Goal: Task Accomplishment & Management: Use online tool/utility

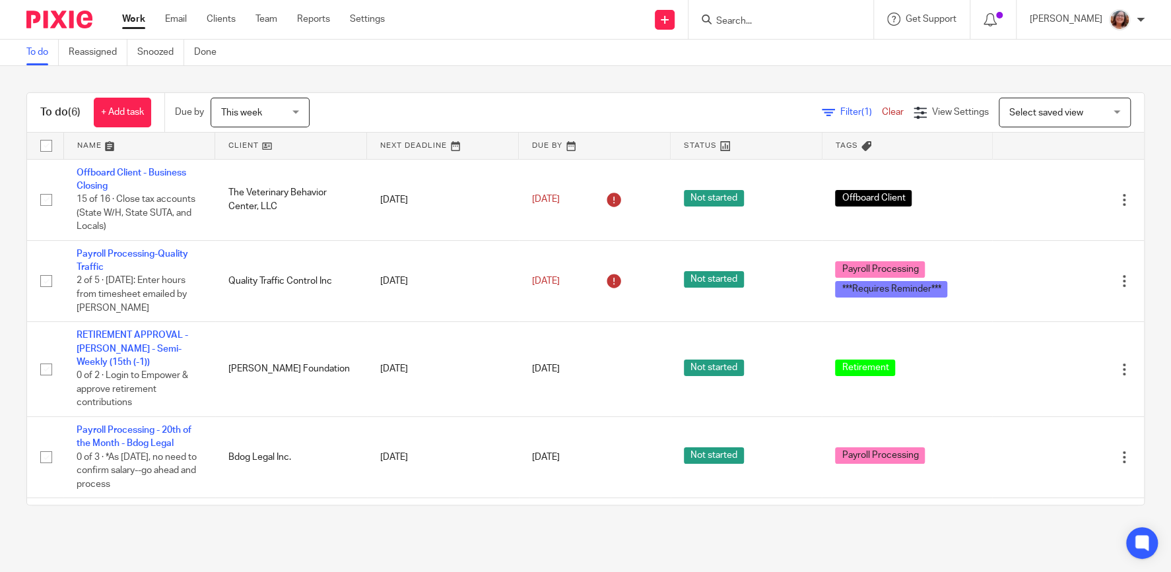
click at [782, 19] on input "Search" at bounding box center [774, 22] width 119 height 12
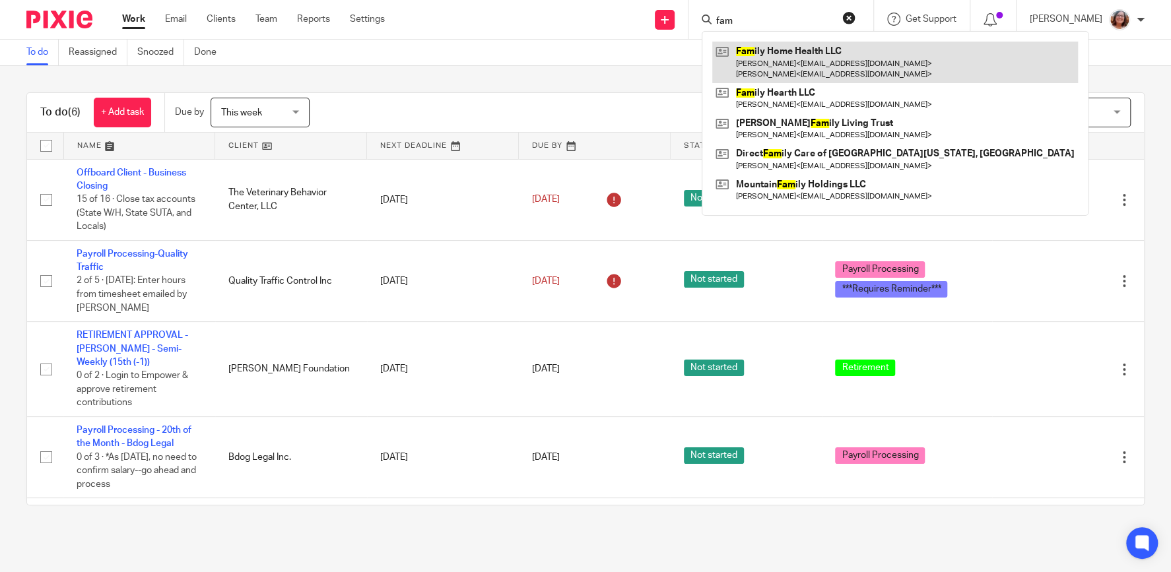
type input "fam"
click at [788, 68] on link at bounding box center [895, 62] width 366 height 41
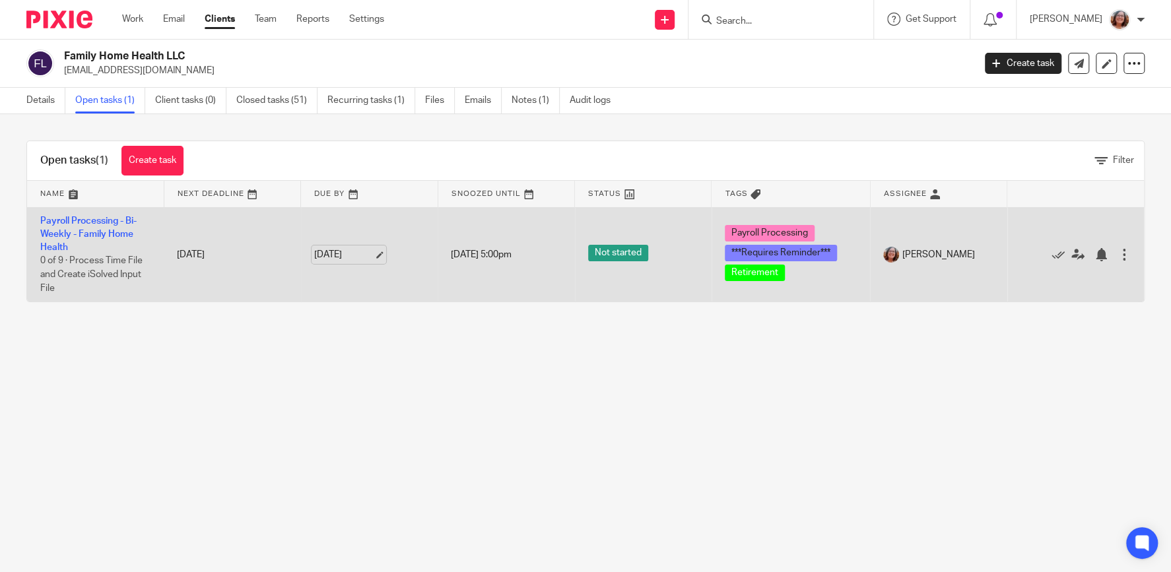
click at [374, 256] on link "Aug 18, 2025" at bounding box center [343, 255] width 59 height 14
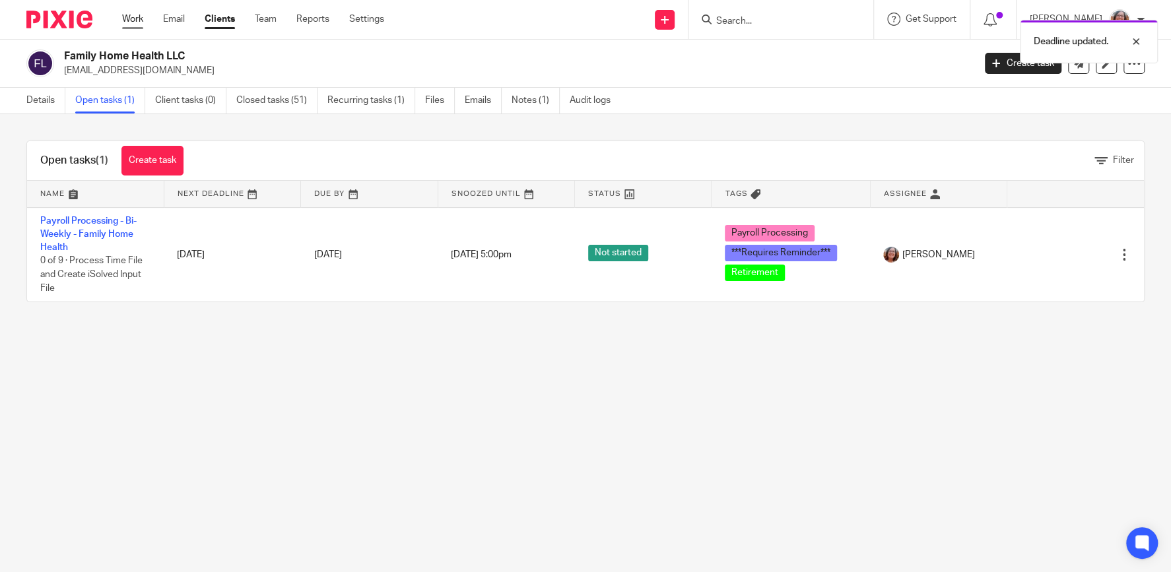
click at [129, 22] on link "Work" at bounding box center [132, 19] width 21 height 13
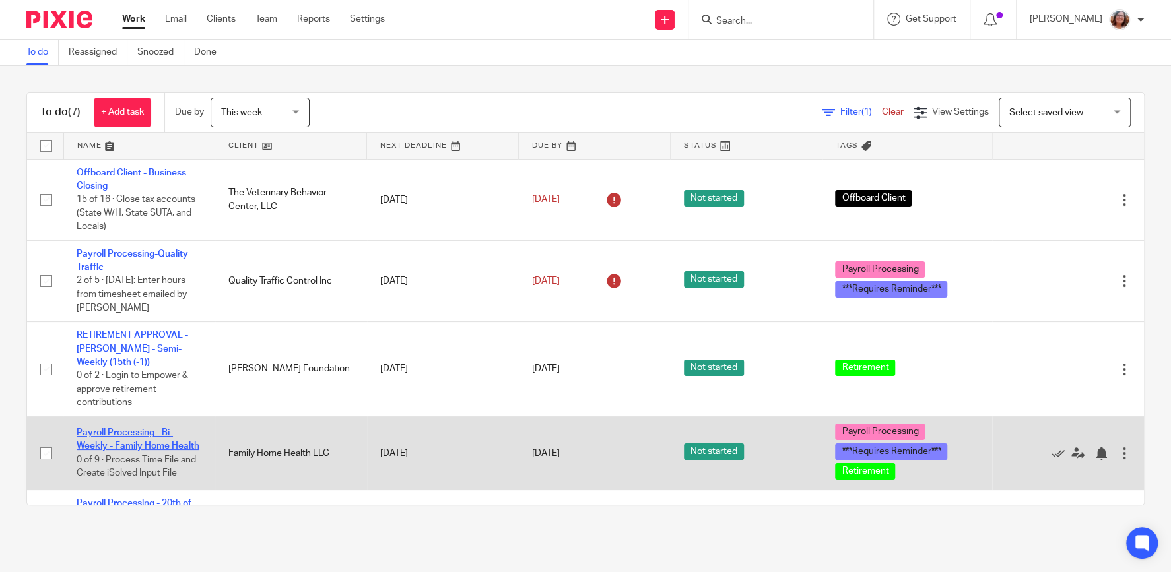
click at [153, 445] on link "Payroll Processing - Bi-Weekly - Family Home Health" at bounding box center [138, 439] width 123 height 22
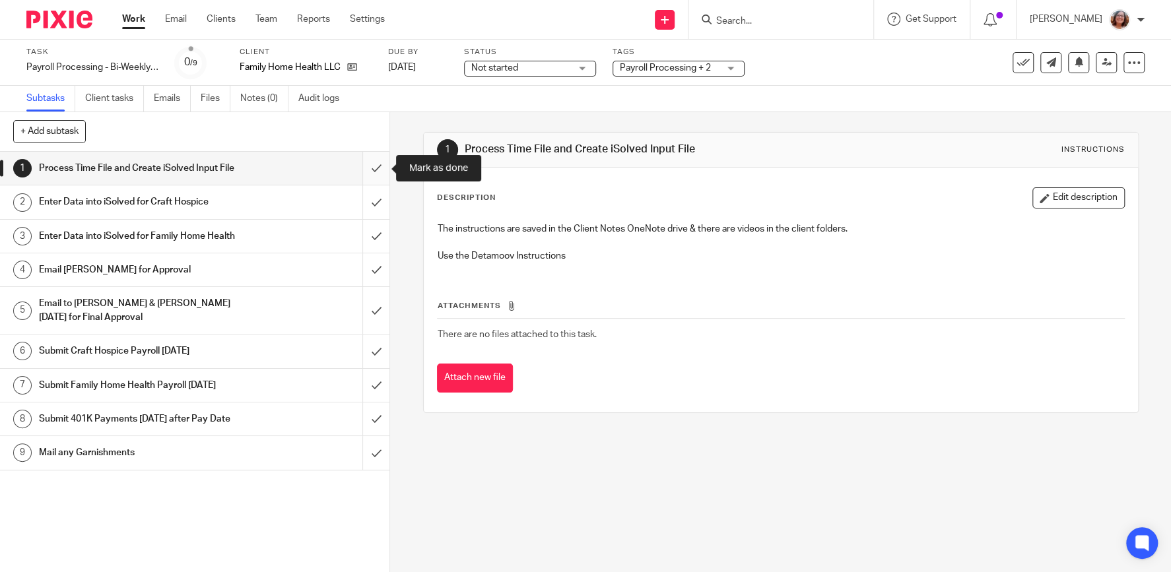
click at [382, 169] on input "submit" at bounding box center [194, 168] width 389 height 33
click at [377, 199] on input "submit" at bounding box center [194, 201] width 389 height 33
click at [374, 231] on input "submit" at bounding box center [194, 236] width 389 height 33
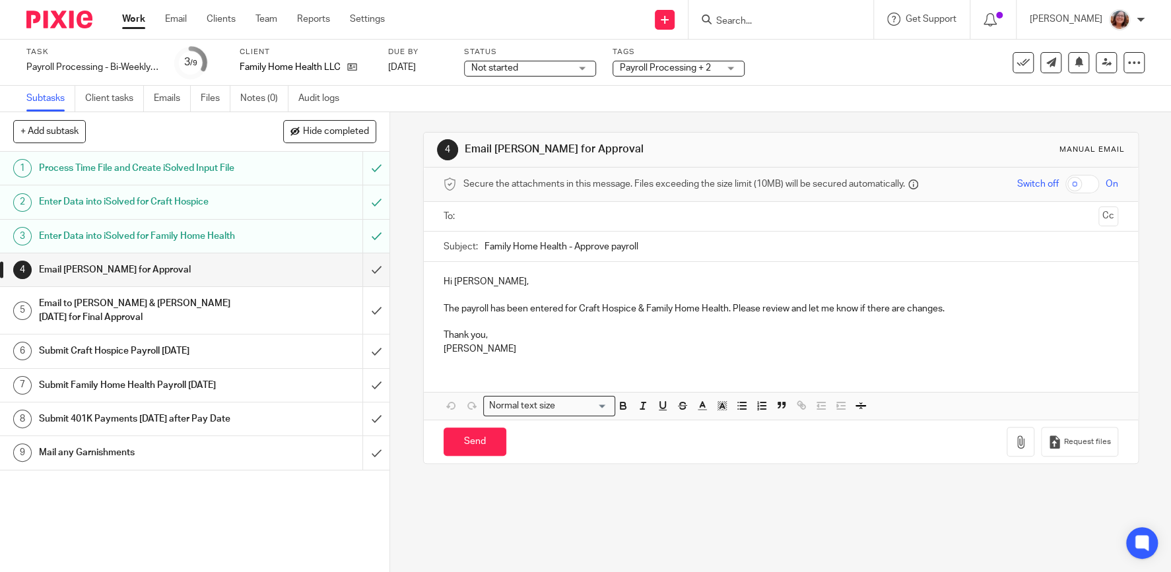
click at [958, 309] on p "The payroll has been entered for Craft Hospice & Family Home Health. Please rev…" at bounding box center [781, 308] width 675 height 13
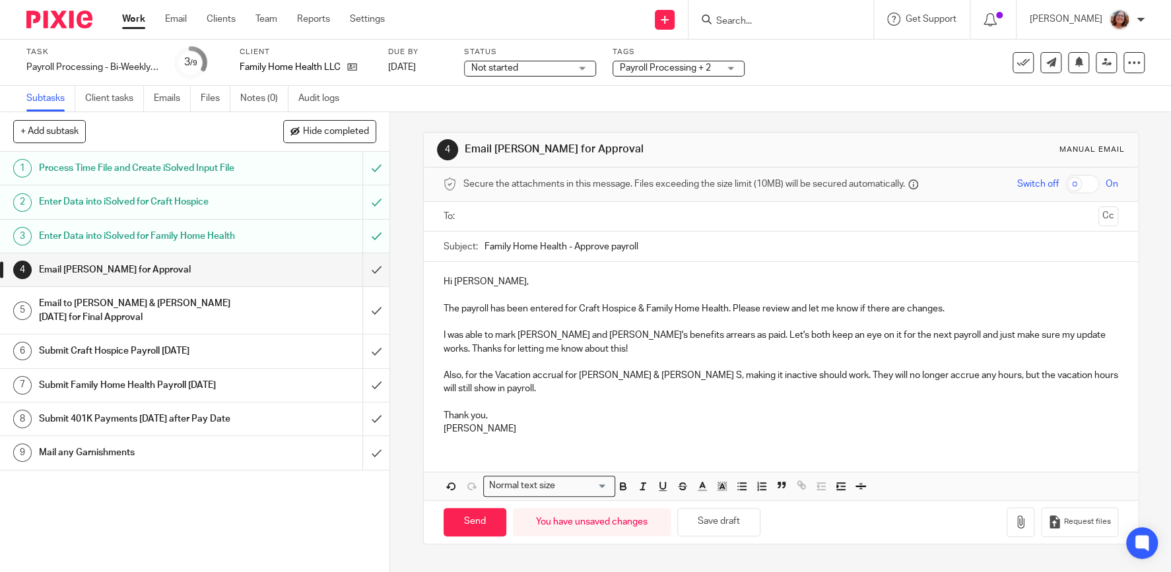
click at [483, 245] on div "Subject: Family Home Health - Approve payroll" at bounding box center [781, 247] width 675 height 30
click at [485, 245] on input "Family Home Health - Approve payroll" at bounding box center [802, 247] width 634 height 30
click at [485, 244] on input "Family Home Health - Approve payroll" at bounding box center [802, 247] width 634 height 30
type input "[DATE] Family Home Health - Approve payroll"
click at [499, 218] on input "text" at bounding box center [780, 216] width 625 height 15
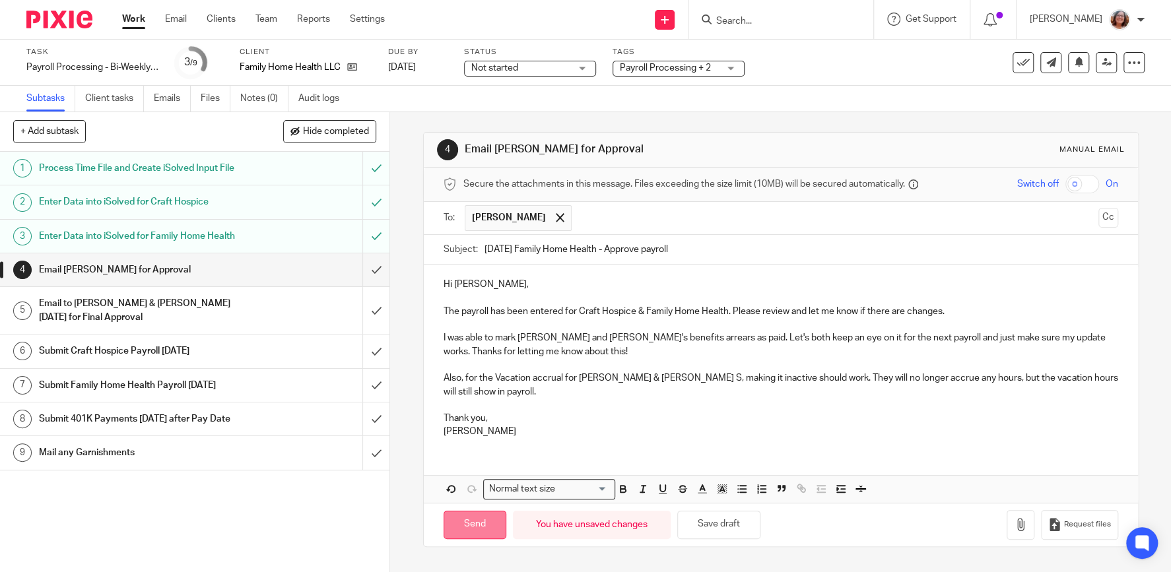
click at [490, 518] on input "Send" at bounding box center [475, 525] width 63 height 28
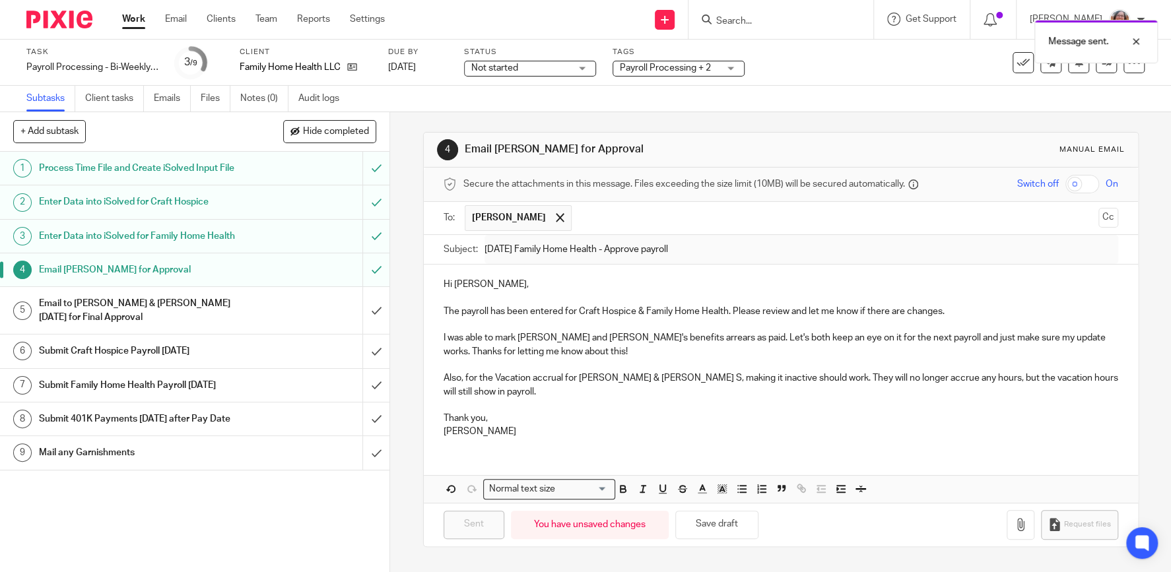
type input "Sent"
